Goal: Transaction & Acquisition: Subscribe to service/newsletter

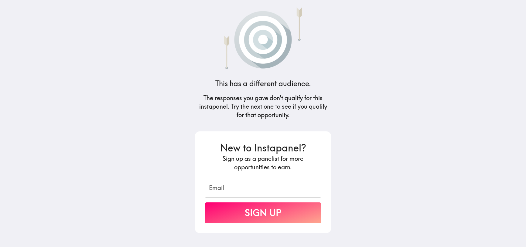
click at [236, 182] on input "Email" at bounding box center [263, 188] width 117 height 19
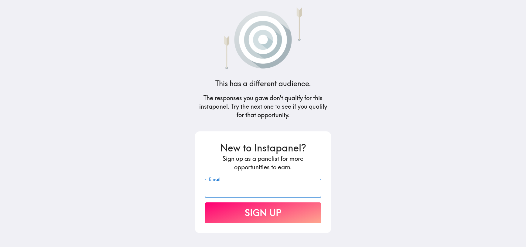
type input "[EMAIL_ADDRESS][DOMAIN_NAME]"
click at [267, 215] on button "Sign Up" at bounding box center [263, 213] width 117 height 21
click at [243, 189] on input "Email" at bounding box center [263, 188] width 117 height 19
click at [213, 192] on input "Email" at bounding box center [263, 188] width 117 height 19
type input "[EMAIL_ADDRESS][DOMAIN_NAME]"
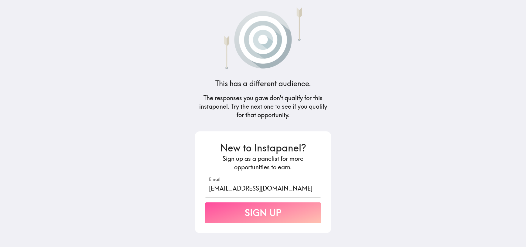
click at [254, 212] on button "Sign Up" at bounding box center [263, 213] width 117 height 21
